Goal: Complete application form

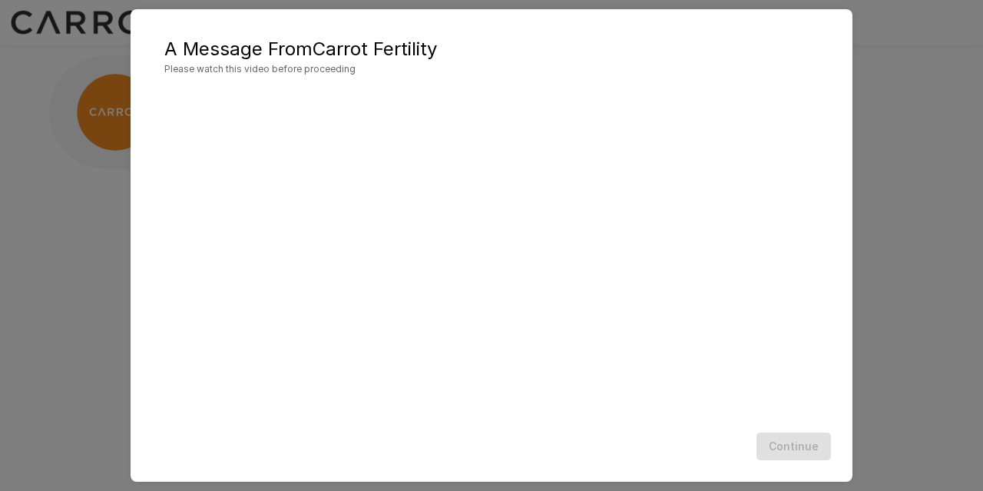
scroll to position [47, 0]
click at [812, 39] on h5 "A Message From Carrot Fertility" at bounding box center [491, 49] width 654 height 25
click at [779, 448] on button "Continue" at bounding box center [793, 446] width 74 height 28
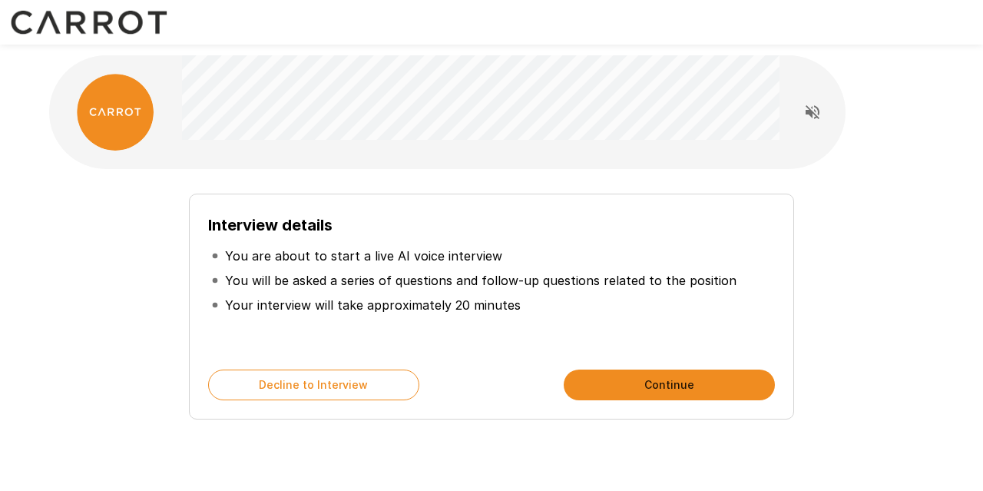
click at [618, 391] on button "Continue" at bounding box center [669, 384] width 211 height 31
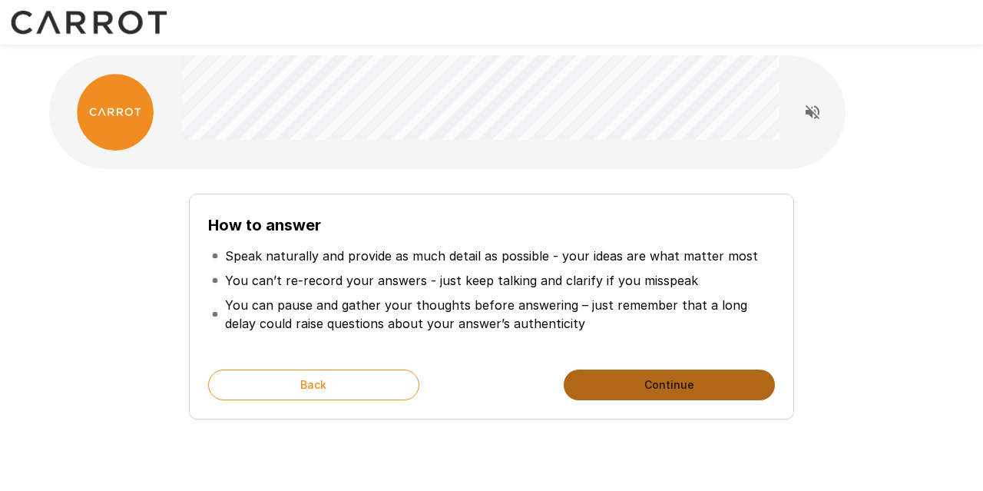
click at [618, 391] on button "Continue" at bounding box center [669, 384] width 211 height 31
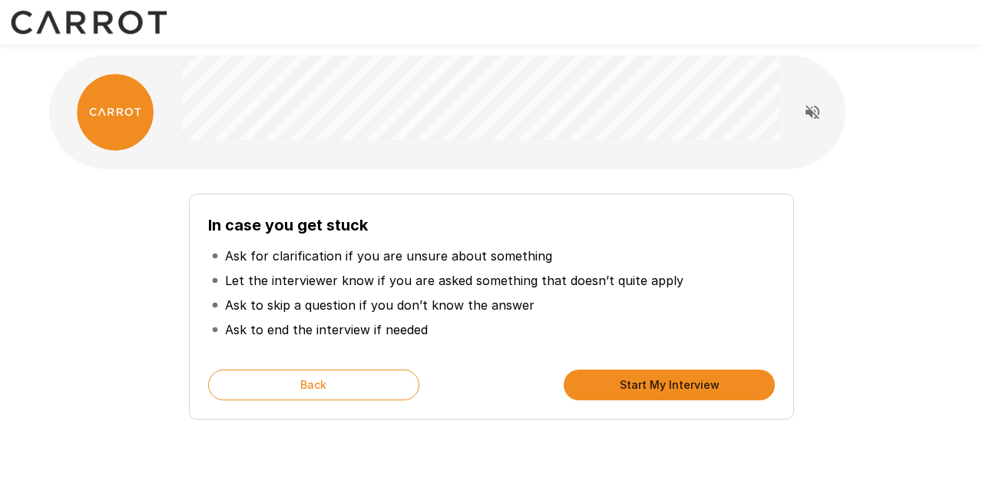
click at [620, 380] on button "Start My Interview" at bounding box center [669, 384] width 211 height 31
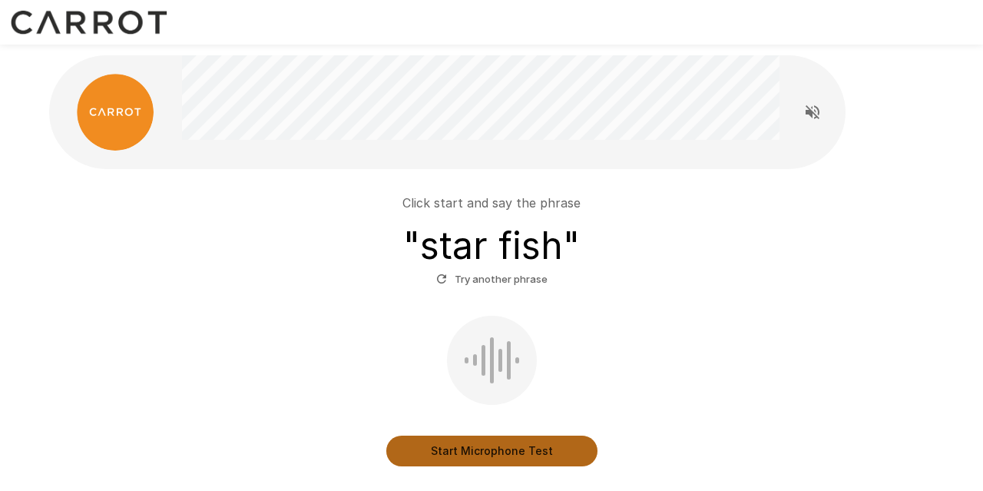
click at [479, 448] on button "Start Microphone Test" at bounding box center [491, 450] width 211 height 31
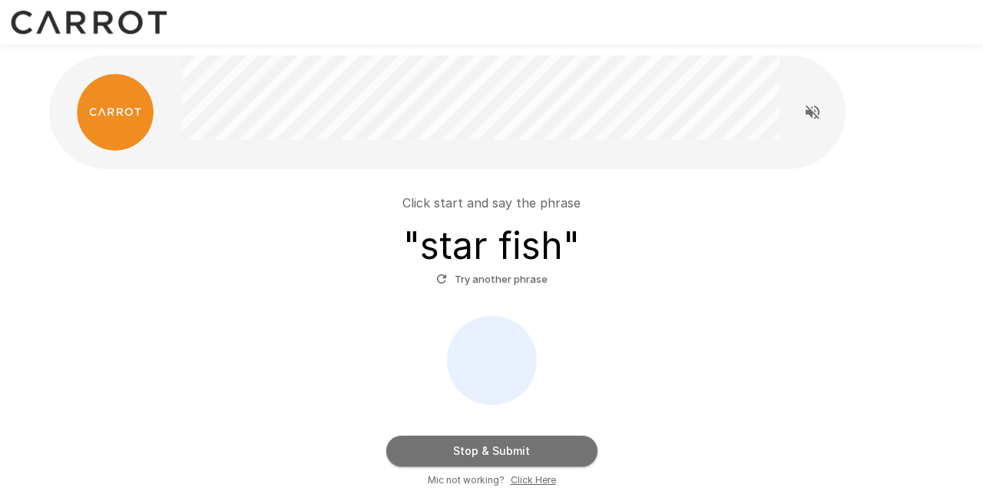
click at [509, 445] on button "Stop & Submit" at bounding box center [491, 450] width 211 height 31
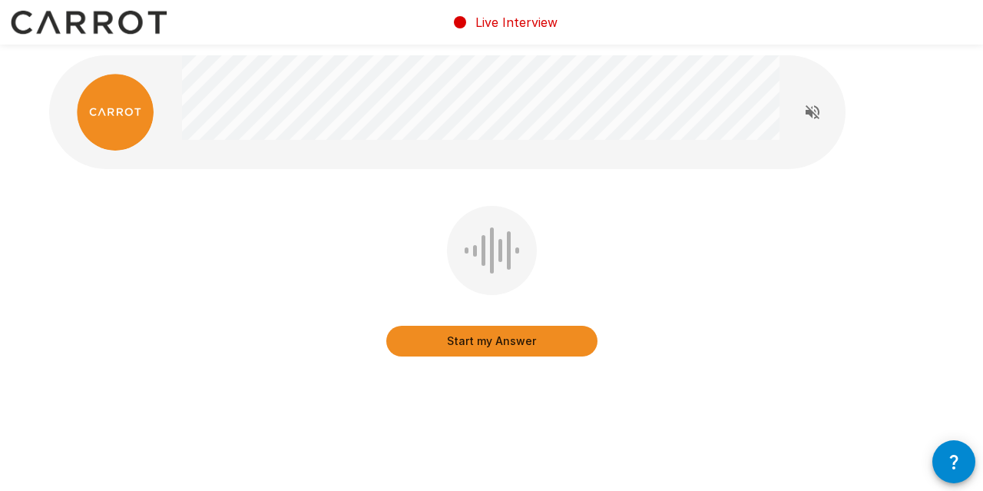
click at [484, 332] on button "Start my Answer" at bounding box center [491, 341] width 211 height 31
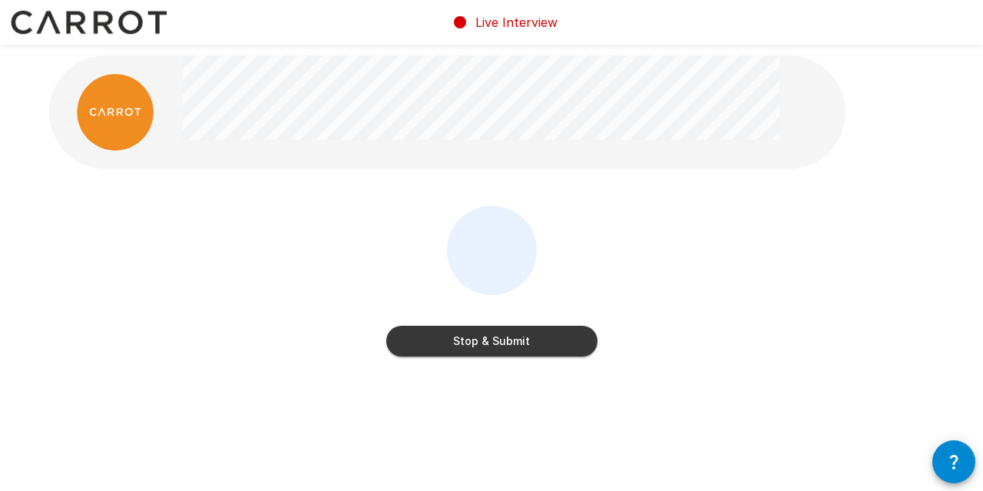
click at [483, 343] on button "Stop & Submit" at bounding box center [491, 341] width 211 height 31
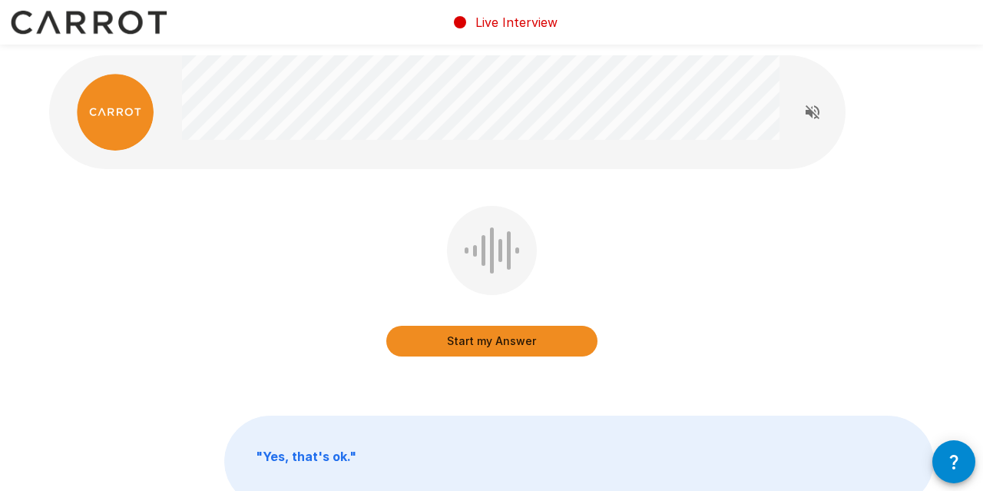
click at [483, 343] on button "Start my Answer" at bounding box center [491, 341] width 211 height 31
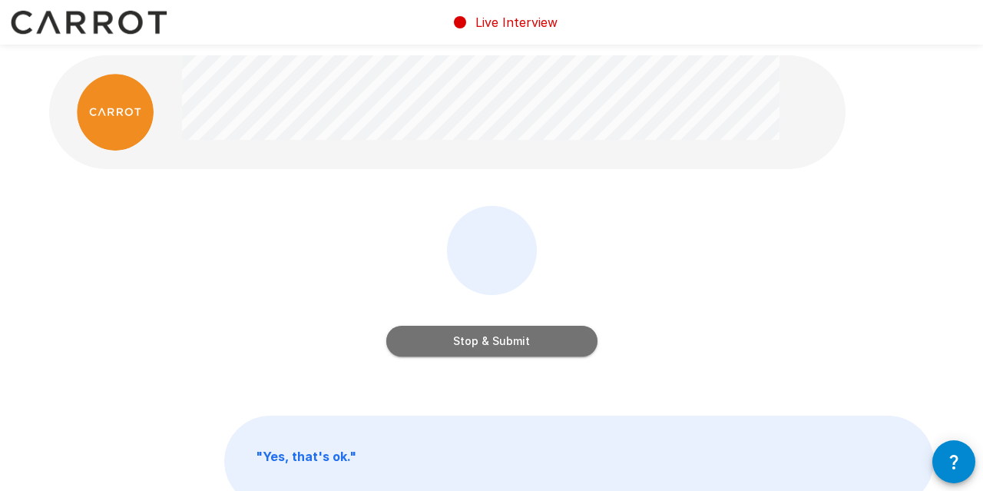
click at [483, 343] on button "Stop & Submit" at bounding box center [491, 341] width 211 height 31
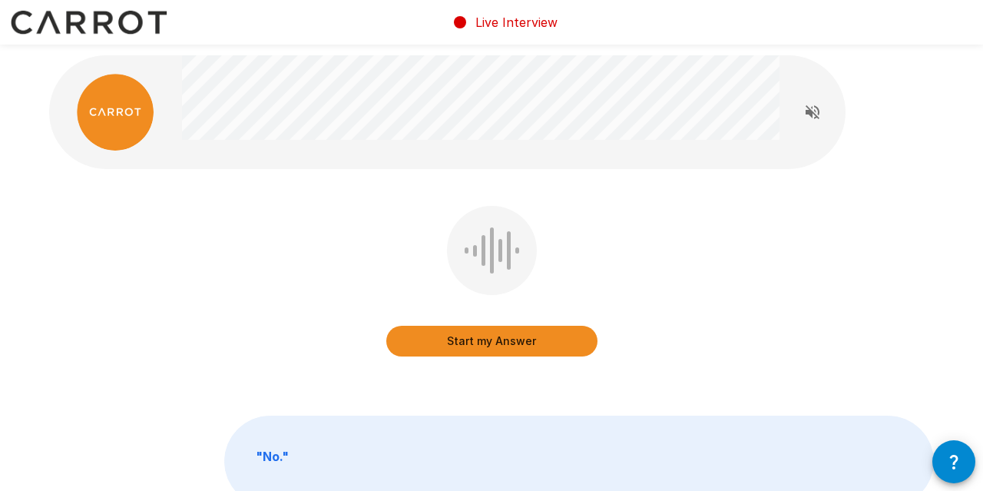
click at [494, 340] on button "Start my Answer" at bounding box center [491, 341] width 211 height 31
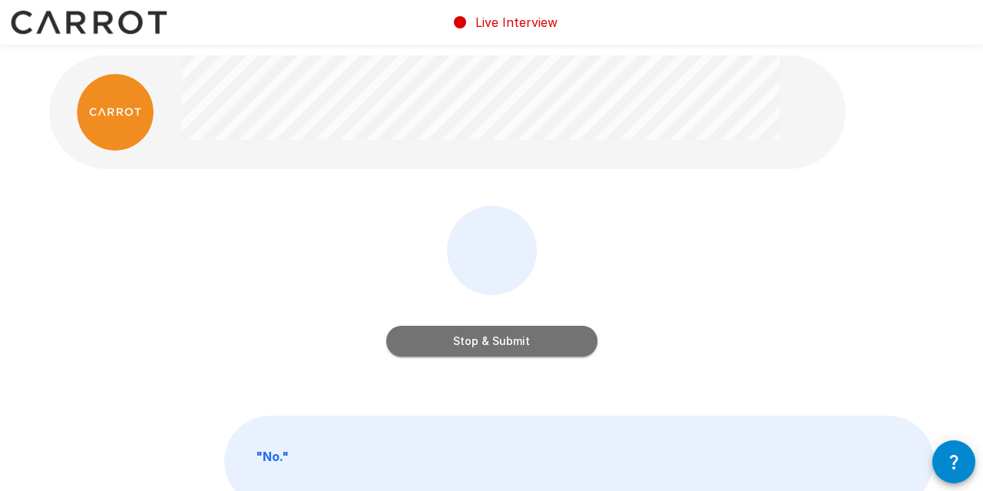
click at [507, 340] on button "Stop & Submit" at bounding box center [491, 341] width 211 height 31
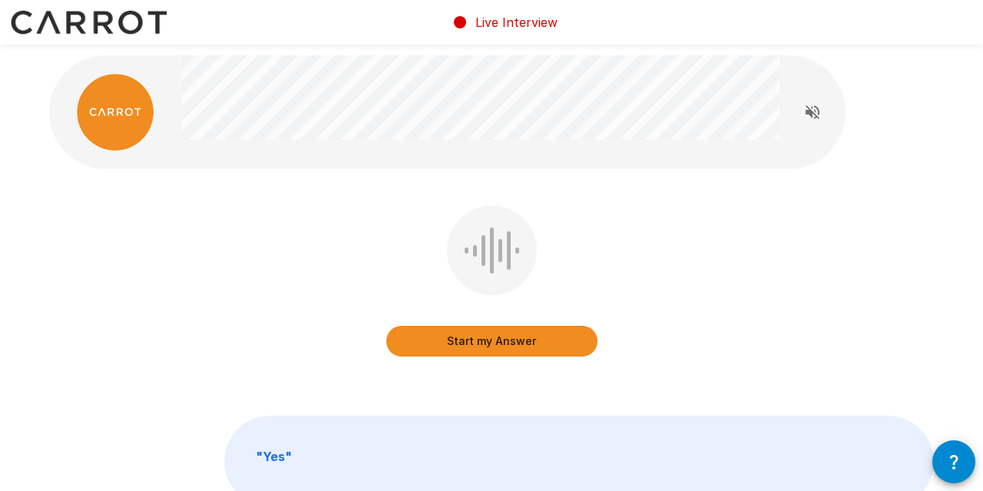
click at [507, 340] on button "Start my Answer" at bounding box center [491, 341] width 211 height 31
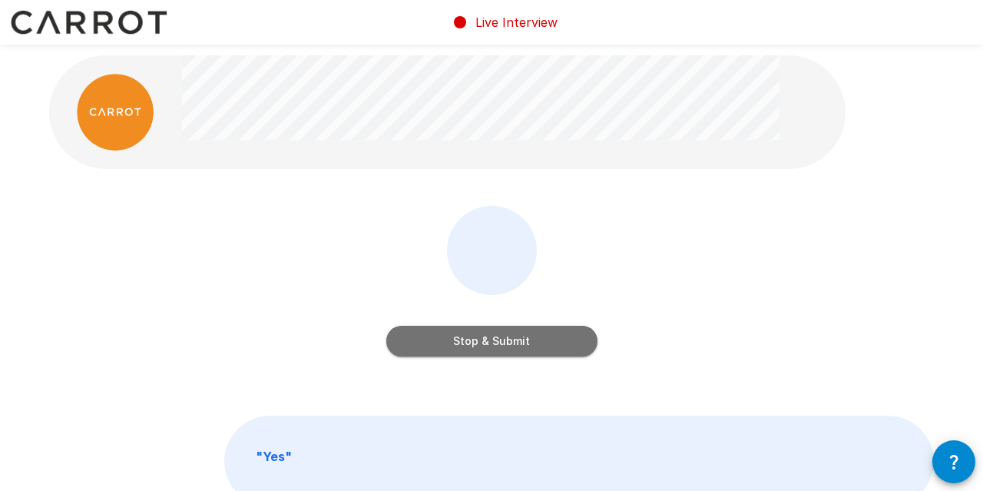
click at [507, 340] on button "Stop & Submit" at bounding box center [491, 341] width 211 height 31
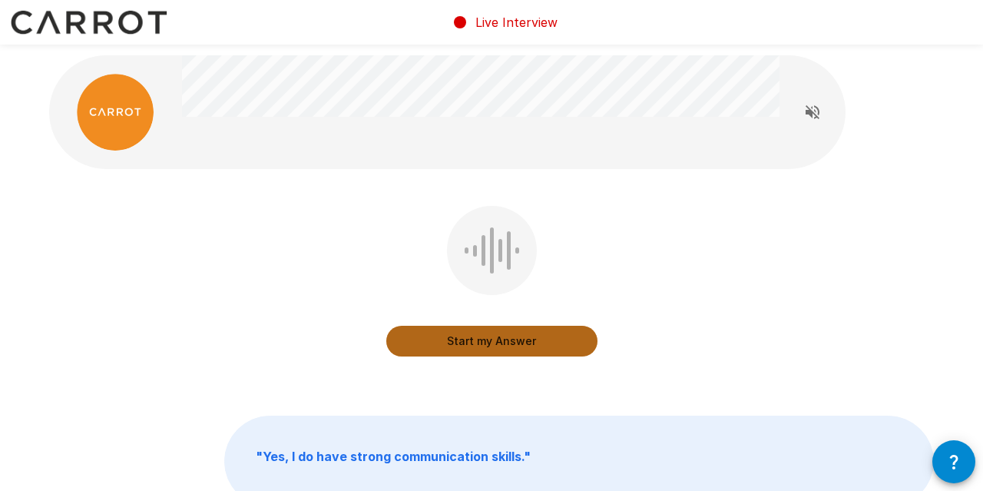
click at [455, 343] on button "Start my Answer" at bounding box center [491, 341] width 211 height 31
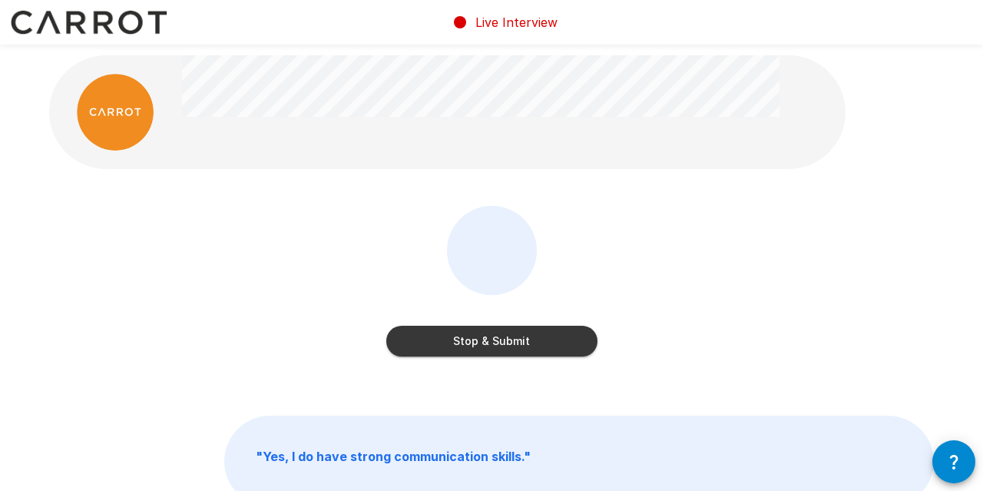
click at [514, 342] on button "Stop & Submit" at bounding box center [491, 341] width 211 height 31
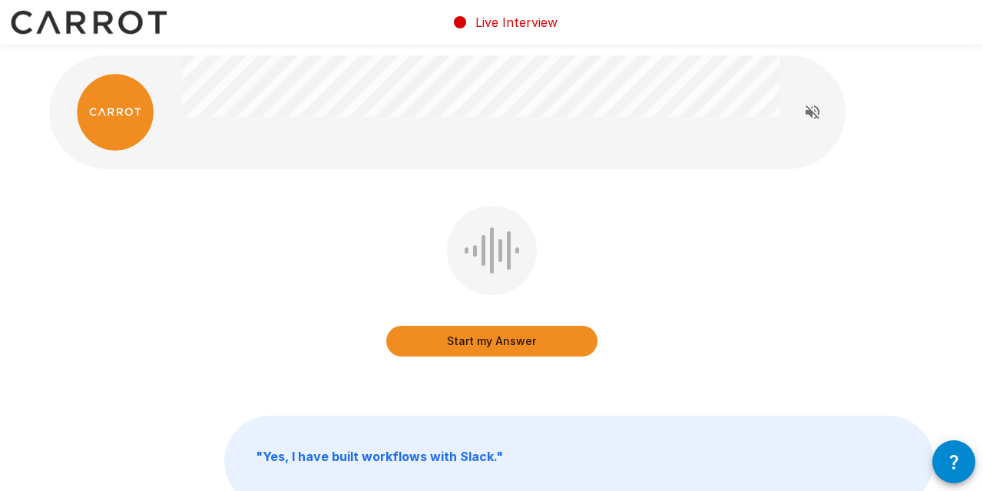
click at [508, 345] on button "Start my Answer" at bounding box center [491, 341] width 211 height 31
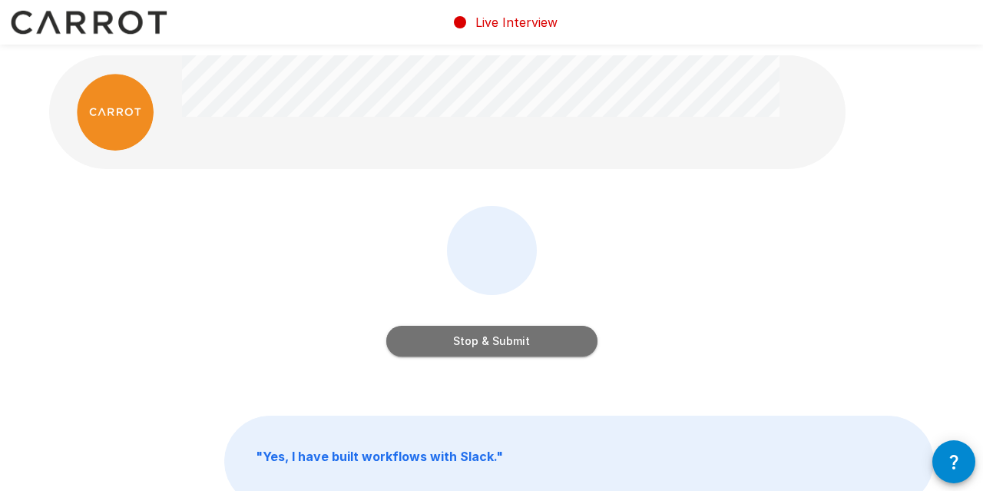
click at [456, 342] on button "Stop & Submit" at bounding box center [491, 341] width 211 height 31
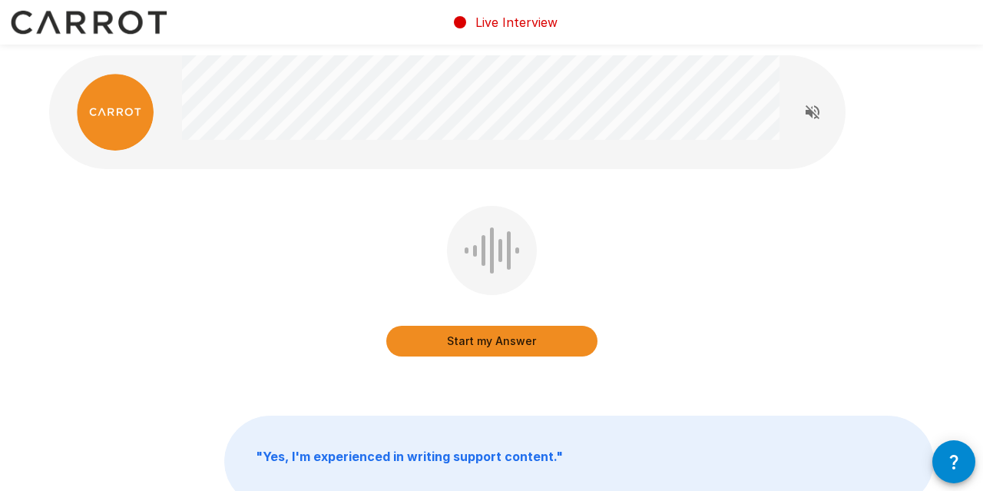
click at [484, 344] on button "Start my Answer" at bounding box center [491, 341] width 211 height 31
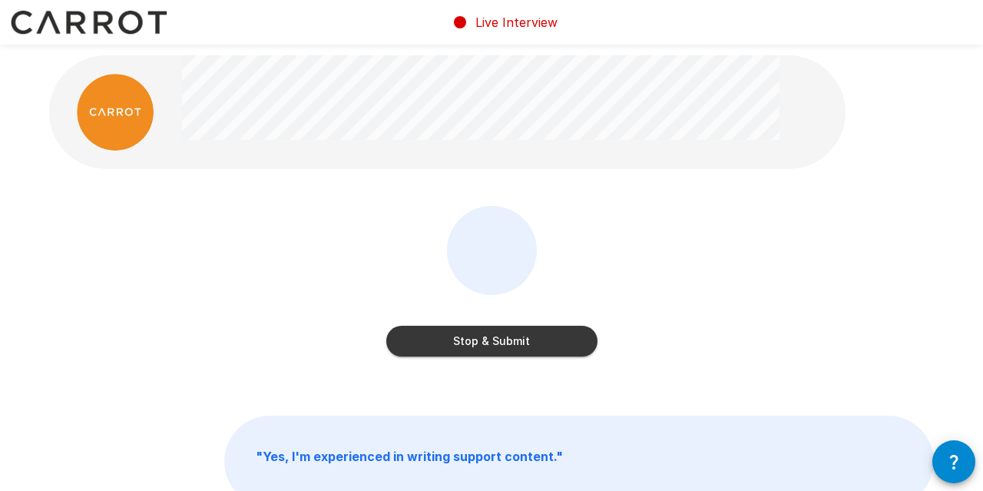
click at [491, 342] on button "Stop & Submit" at bounding box center [491, 341] width 211 height 31
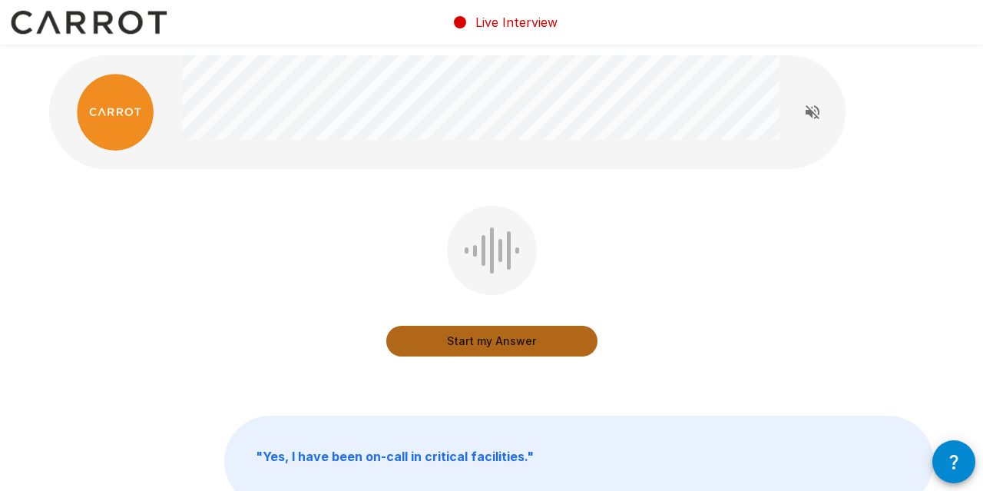
click at [491, 342] on button "Start my Answer" at bounding box center [491, 341] width 211 height 31
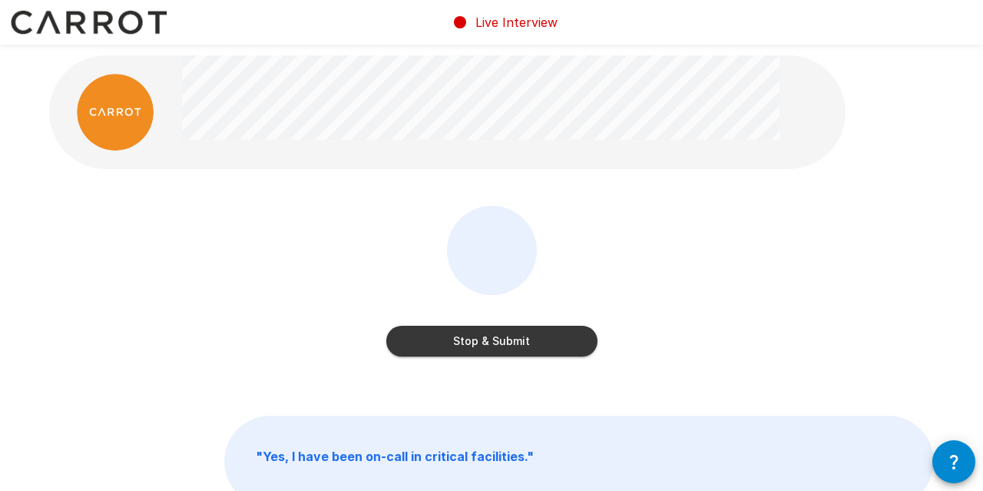
click at [491, 342] on button "Stop & Submit" at bounding box center [491, 341] width 211 height 31
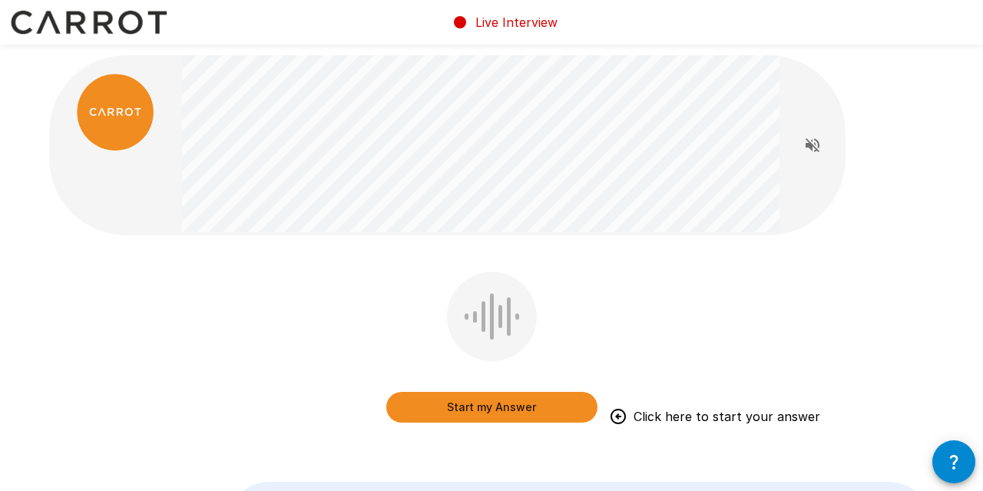
click at [488, 414] on button "Start my Answer" at bounding box center [491, 407] width 211 height 31
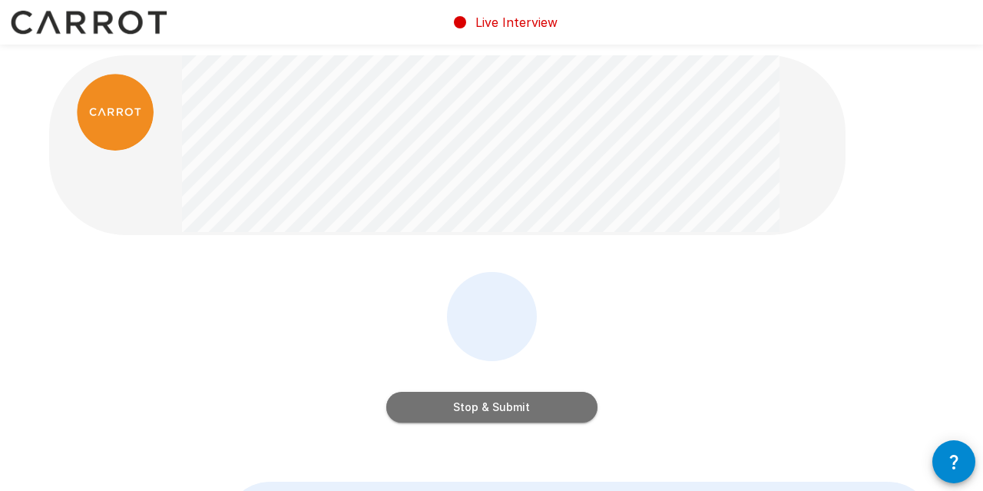
click at [488, 414] on button "Stop & Submit" at bounding box center [491, 407] width 211 height 31
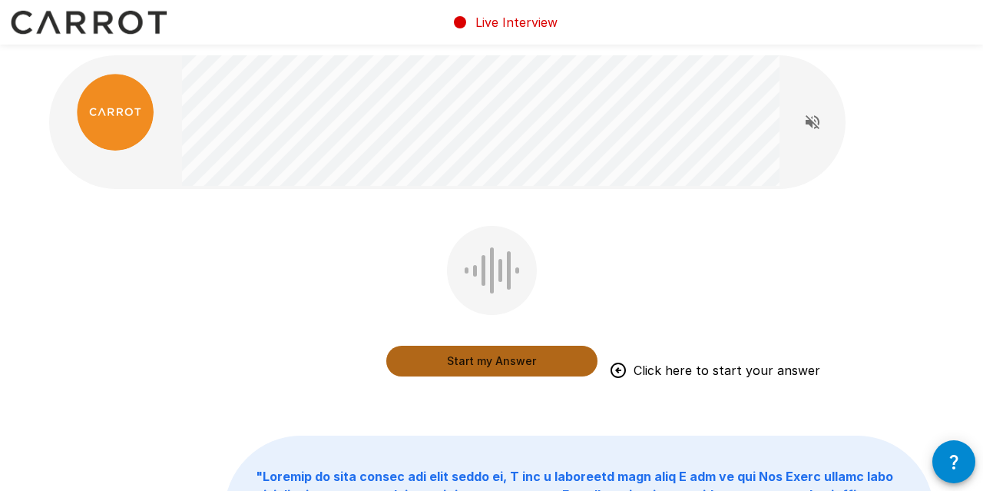
click at [485, 360] on button "Start my Answer" at bounding box center [491, 360] width 211 height 31
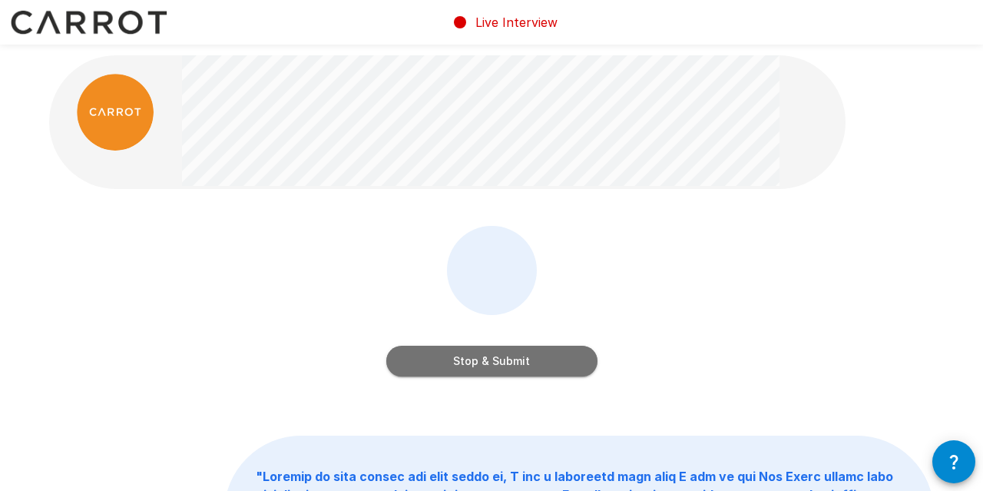
click at [455, 369] on button "Stop & Submit" at bounding box center [491, 360] width 211 height 31
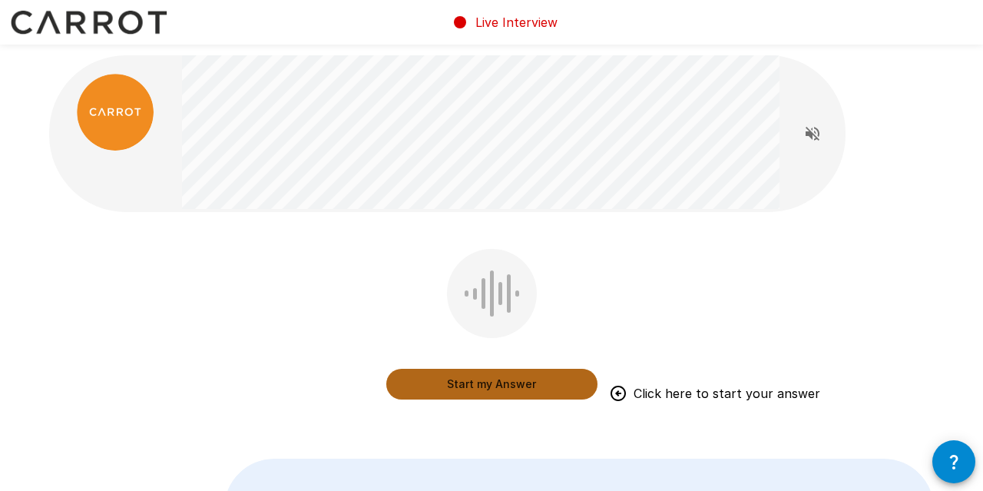
click at [460, 386] on button "Start my Answer" at bounding box center [491, 384] width 211 height 31
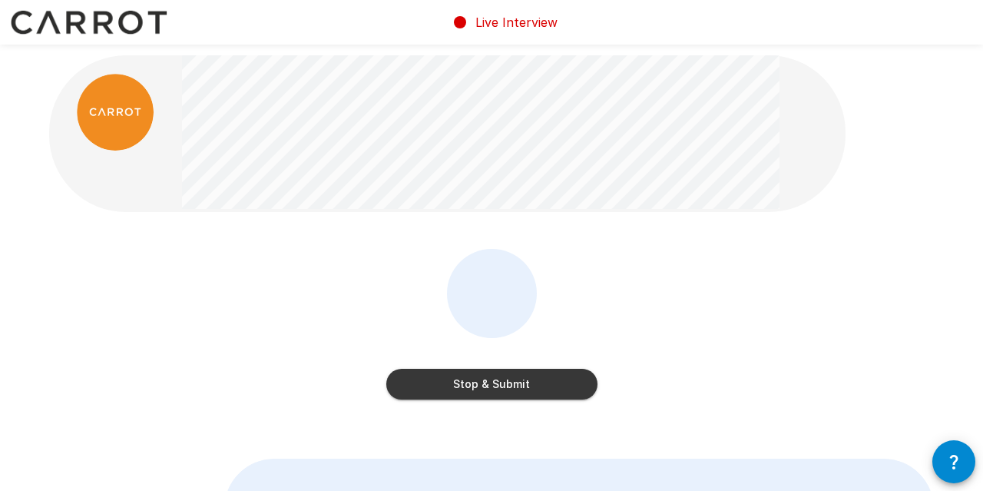
click at [460, 386] on button "Stop & Submit" at bounding box center [491, 384] width 211 height 31
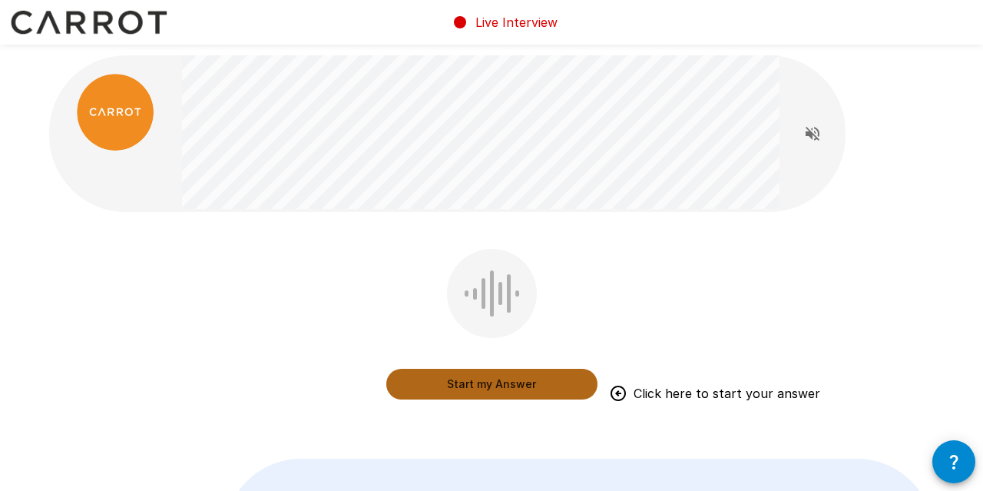
click at [461, 382] on button "Start my Answer" at bounding box center [491, 384] width 211 height 31
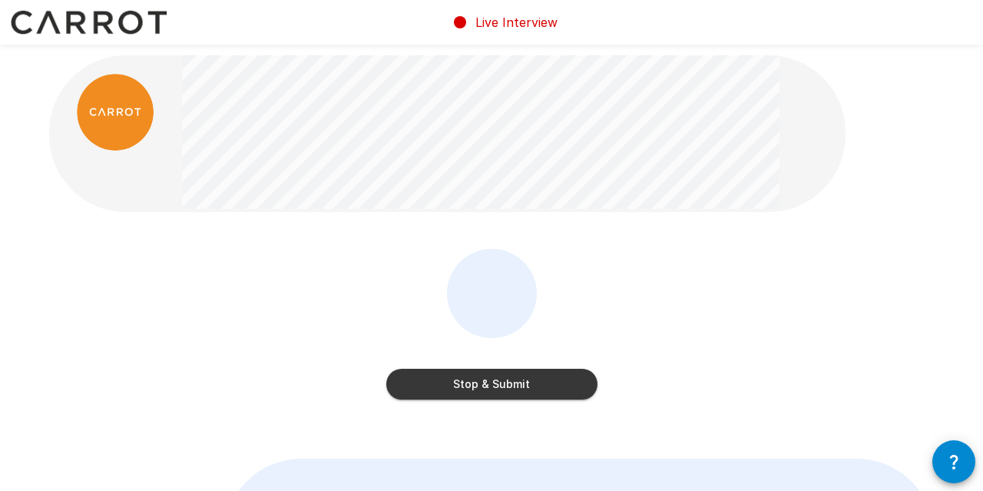
click at [461, 382] on button "Stop & Submit" at bounding box center [491, 384] width 211 height 31
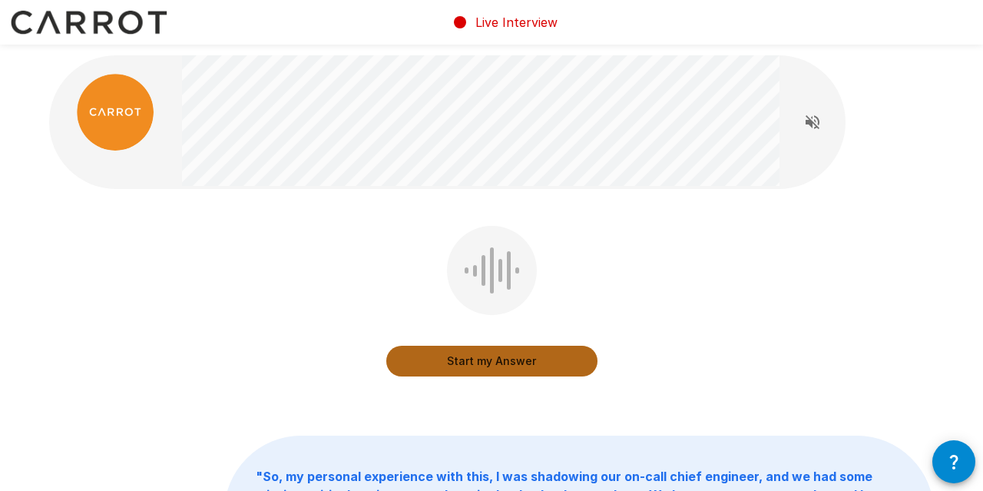
click at [455, 356] on button "Start my Answer" at bounding box center [491, 360] width 211 height 31
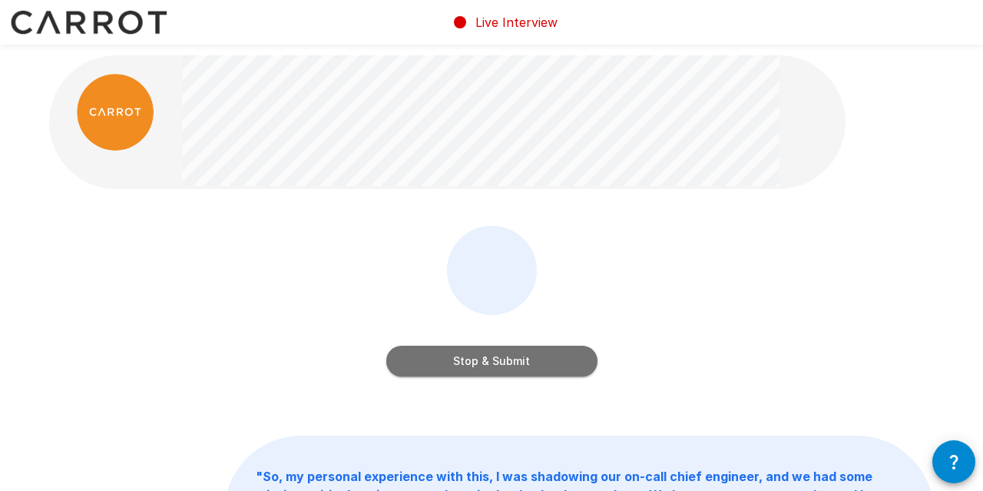
click at [455, 356] on button "Stop & Submit" at bounding box center [491, 360] width 211 height 31
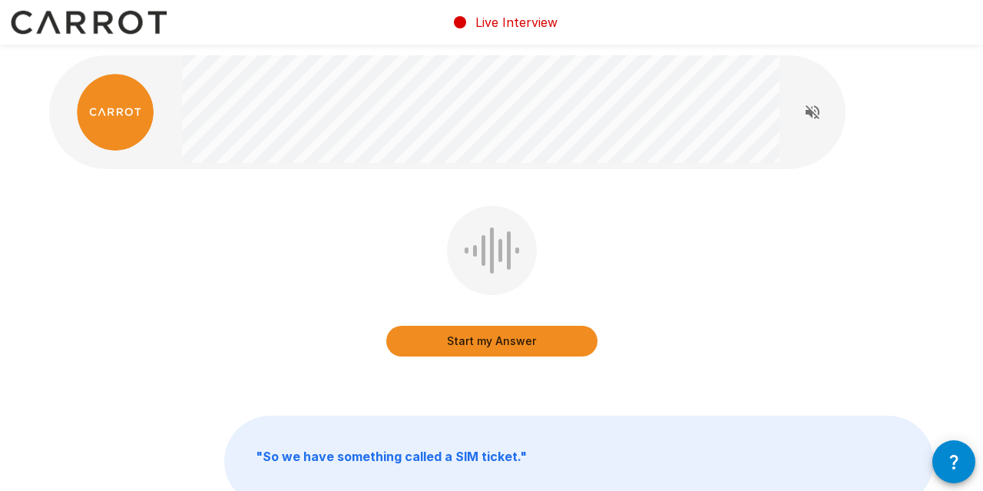
scroll to position [138, 0]
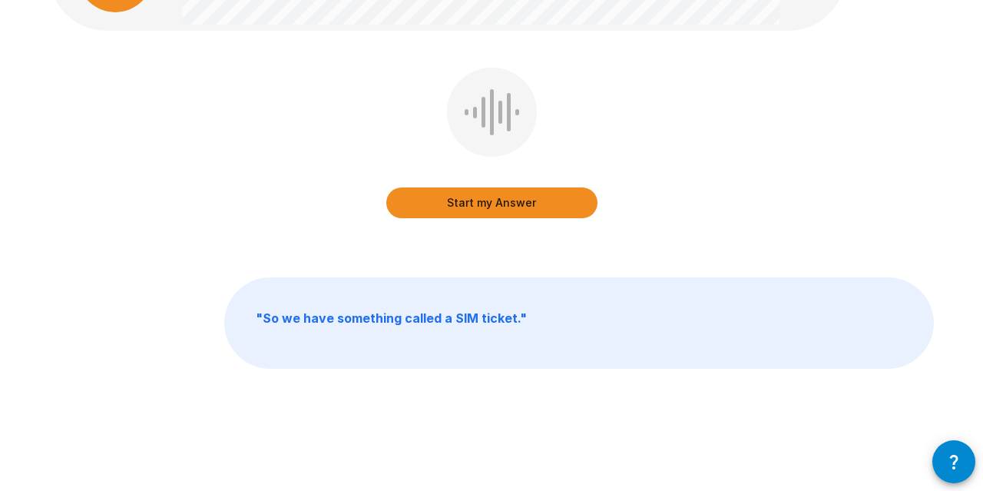
click at [438, 201] on button "Start my Answer" at bounding box center [491, 202] width 211 height 31
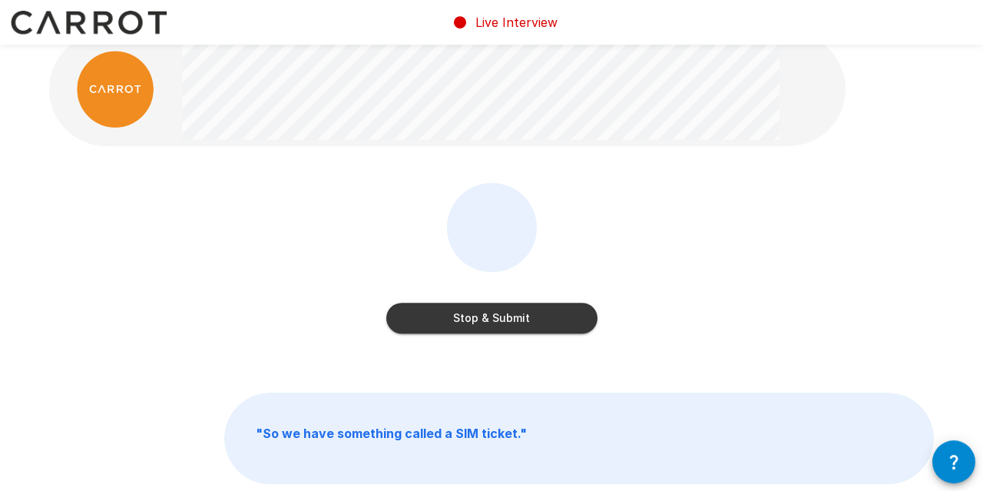
scroll to position [16, 0]
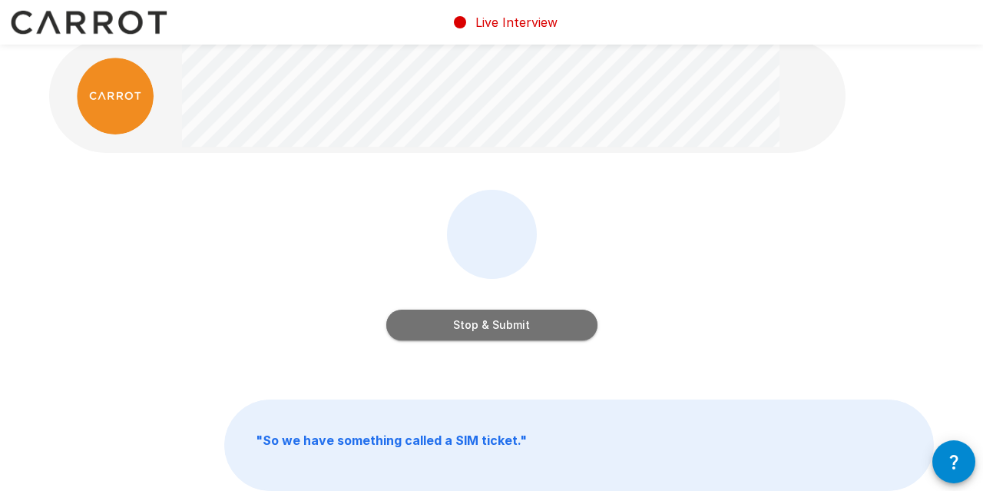
click at [455, 324] on button "Stop & Submit" at bounding box center [491, 324] width 211 height 31
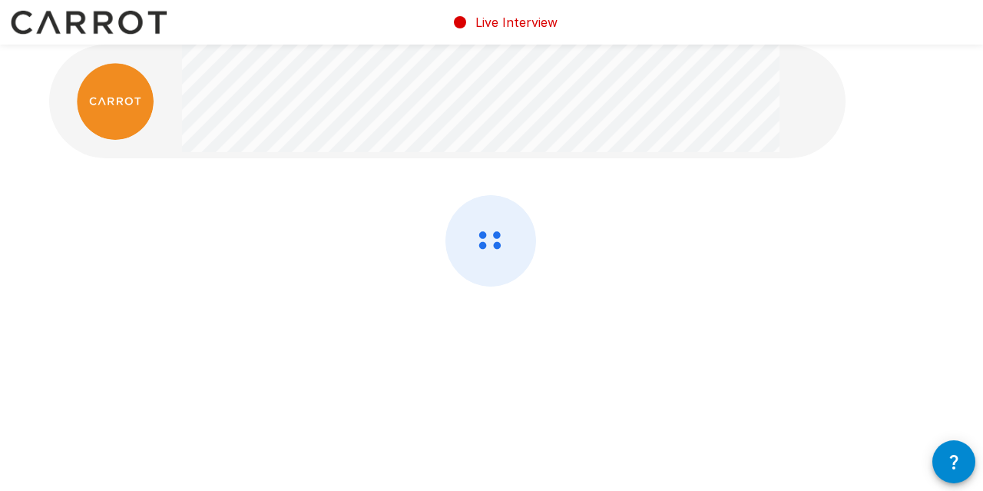
scroll to position [11, 0]
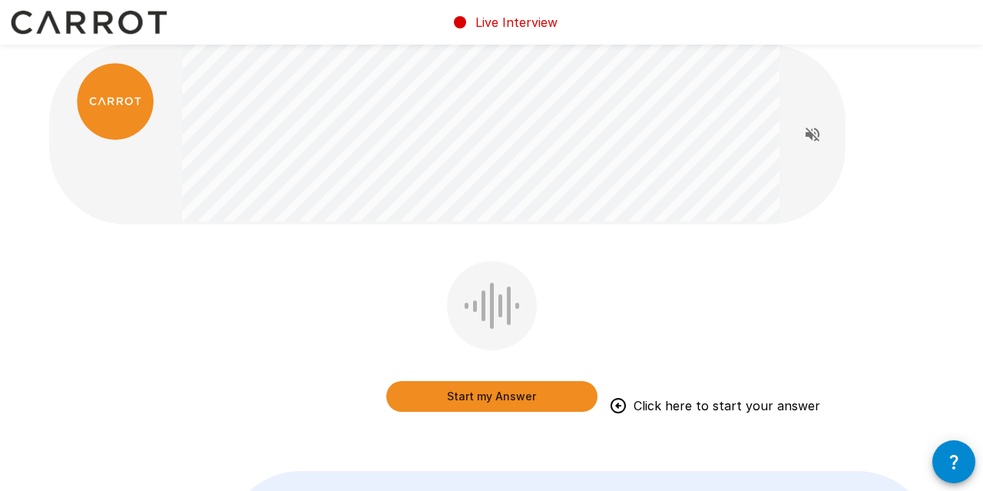
click at [479, 395] on button "Start my Answer" at bounding box center [491, 396] width 211 height 31
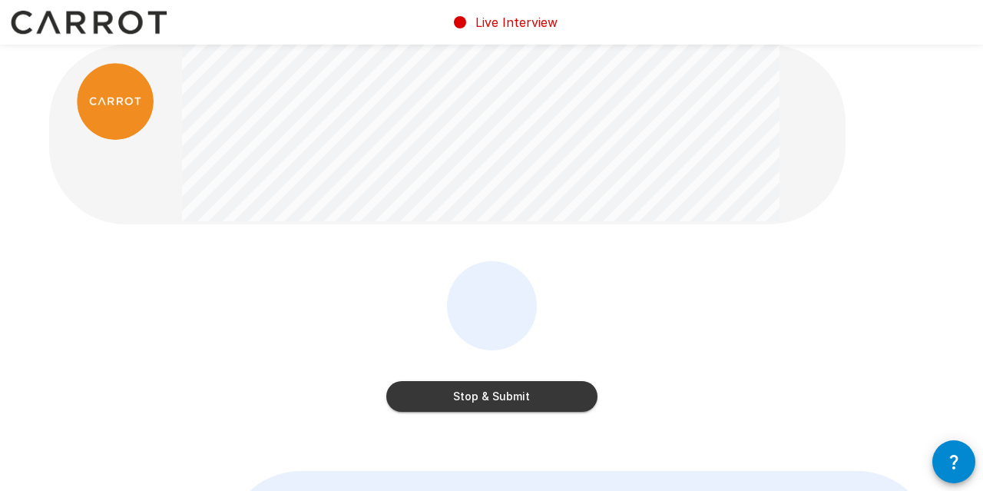
click at [484, 400] on button "Stop & Submit" at bounding box center [491, 396] width 211 height 31
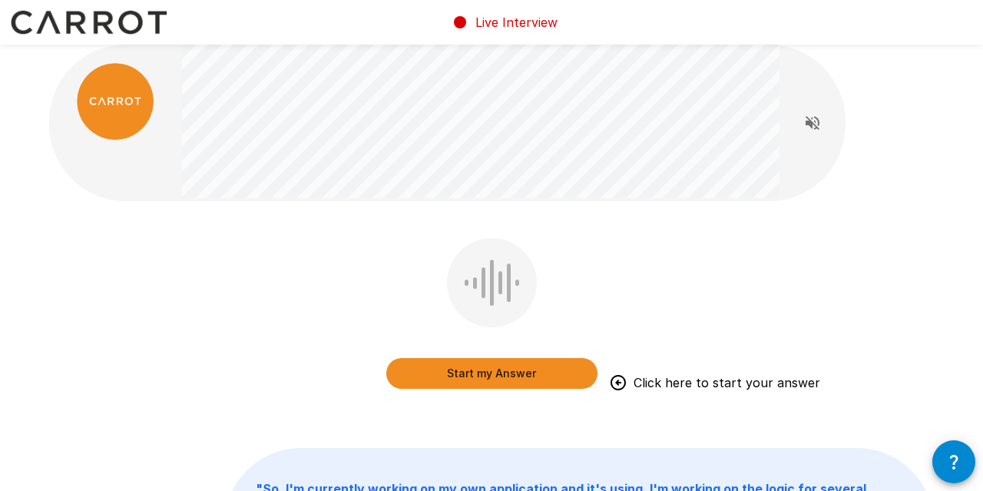
click at [494, 377] on button "Start my Answer" at bounding box center [491, 373] width 211 height 31
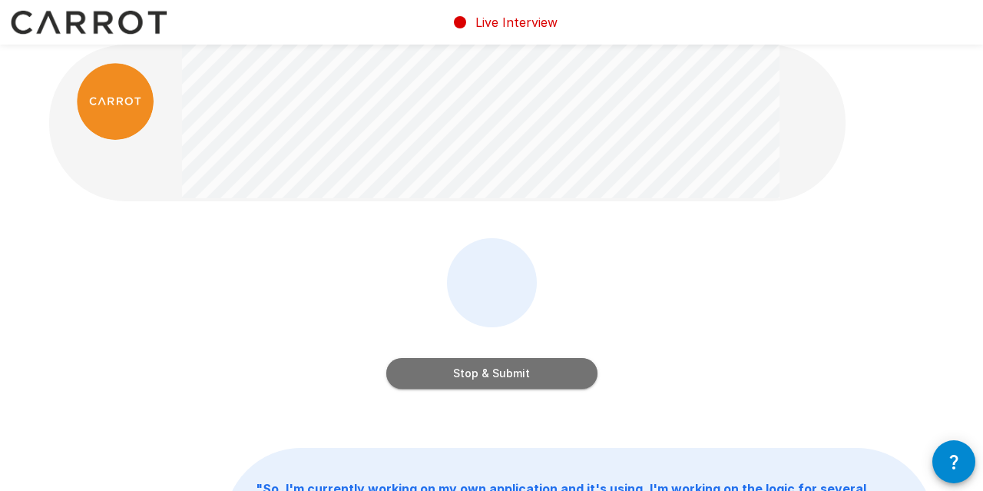
click at [464, 371] on button "Stop & Submit" at bounding box center [491, 373] width 211 height 31
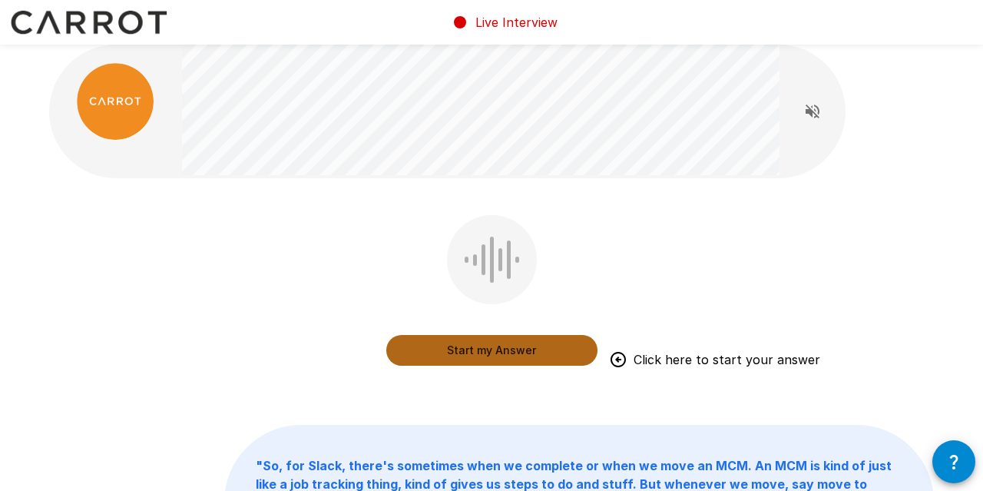
click at [476, 350] on button "Start my Answer" at bounding box center [491, 350] width 211 height 31
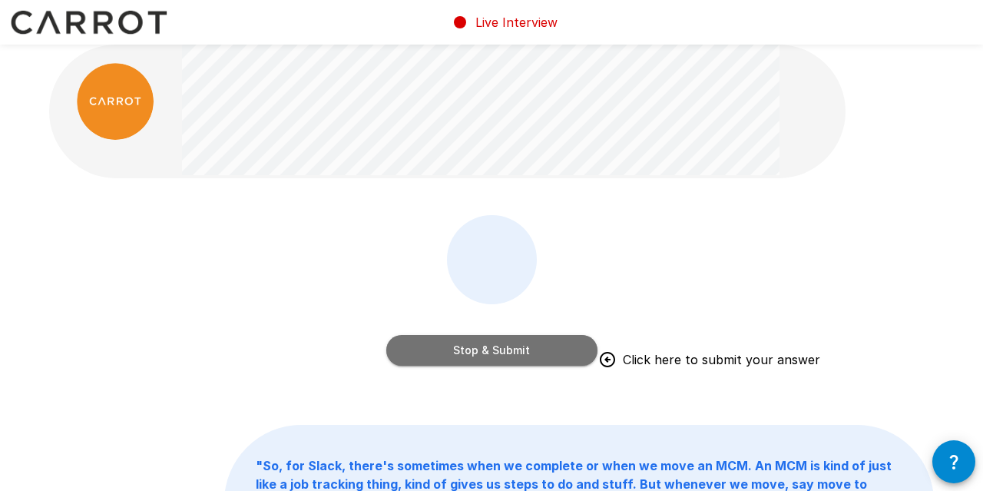
click at [468, 353] on button "Stop & Submit" at bounding box center [491, 350] width 211 height 31
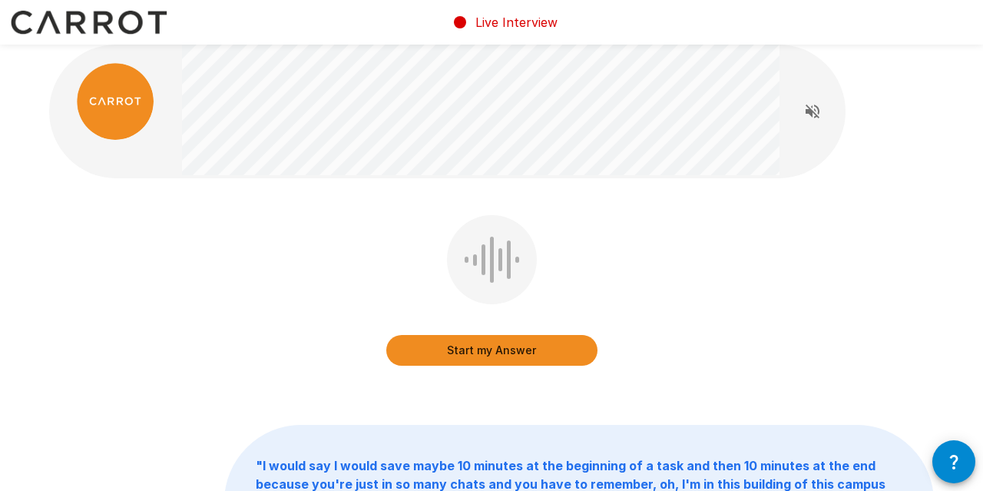
click at [468, 353] on button "Start my Answer" at bounding box center [491, 350] width 211 height 31
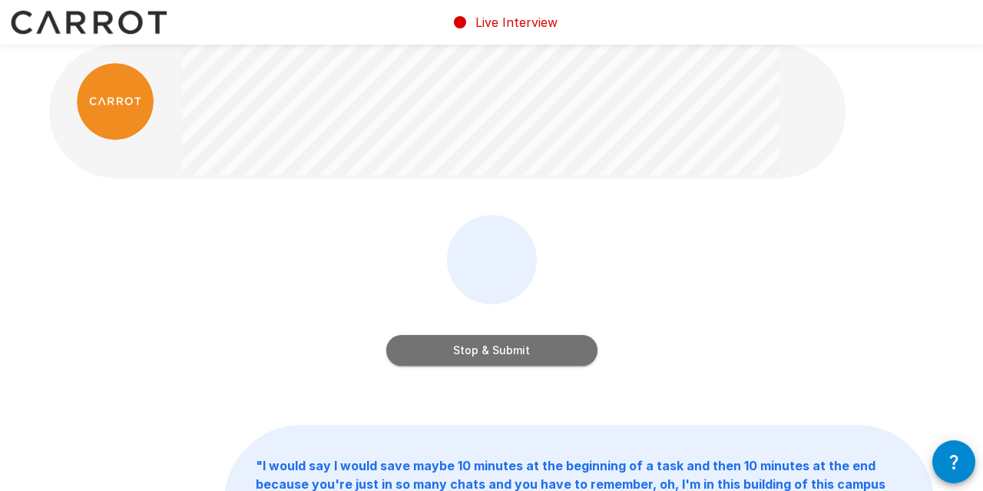
click at [501, 352] on button "Stop & Submit" at bounding box center [491, 350] width 211 height 31
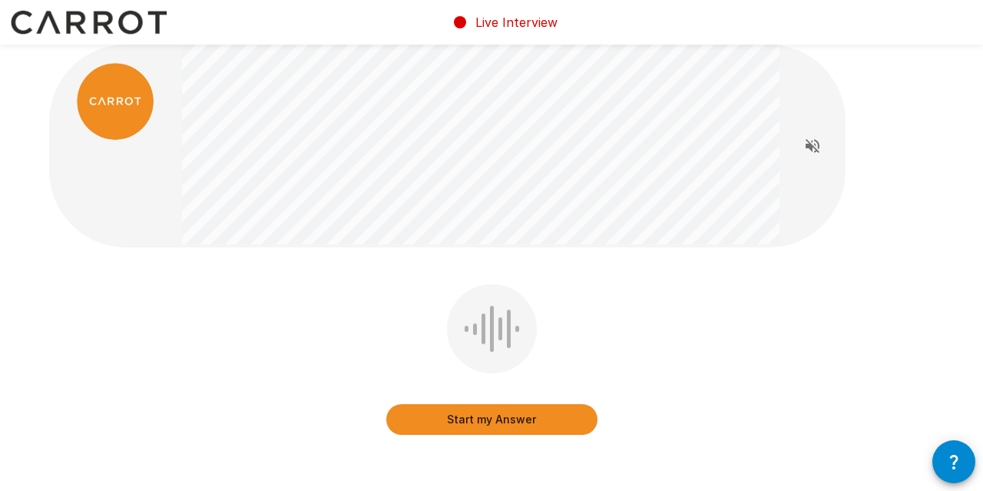
click at [514, 416] on button "Start my Answer" at bounding box center [491, 419] width 211 height 31
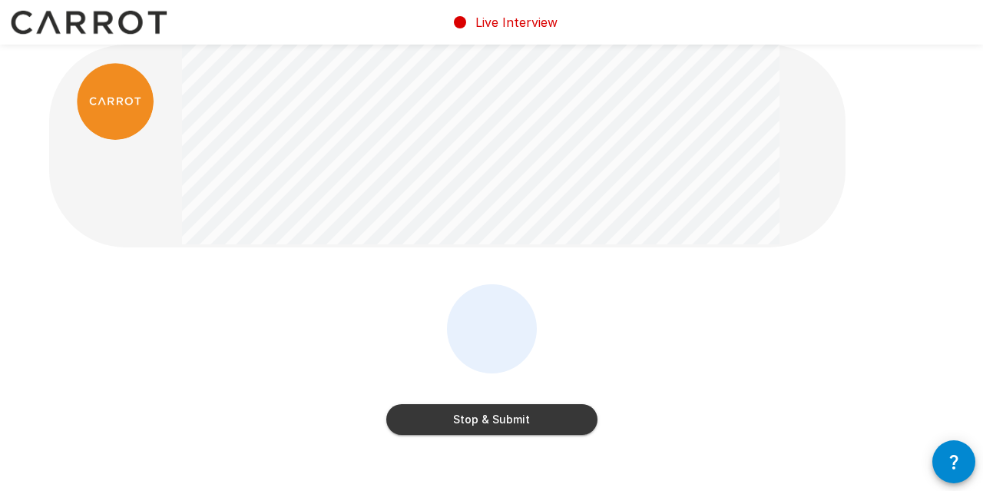
click at [484, 429] on button "Stop & Submit" at bounding box center [491, 419] width 211 height 31
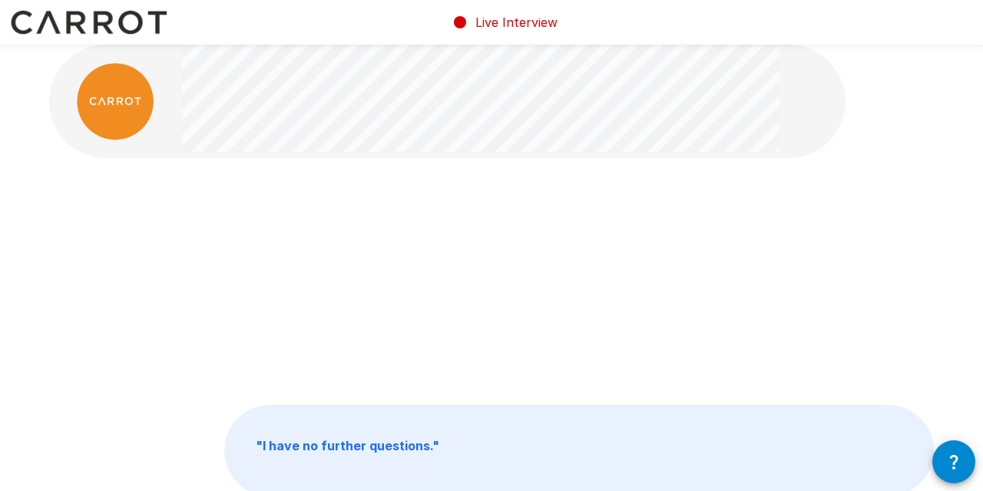
scroll to position [0, 0]
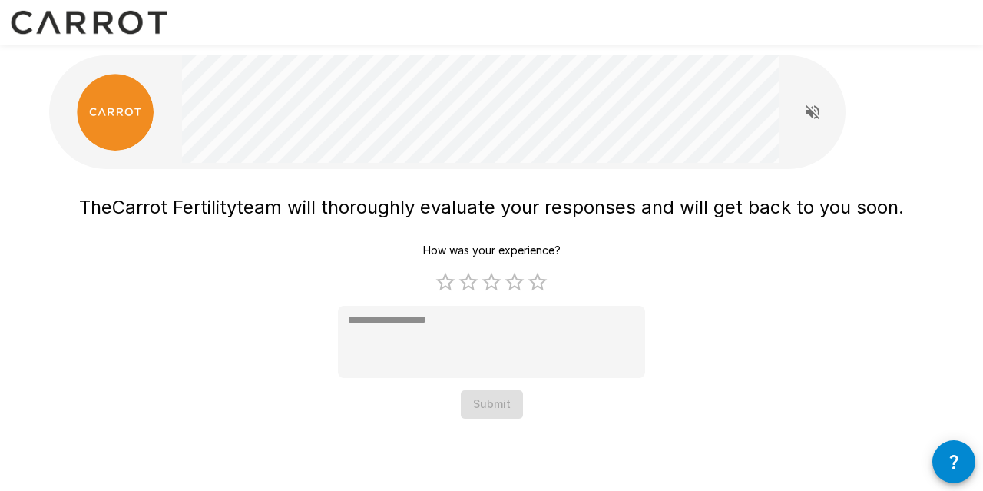
type textarea "*"
